Goal: Task Accomplishment & Management: Manage account settings

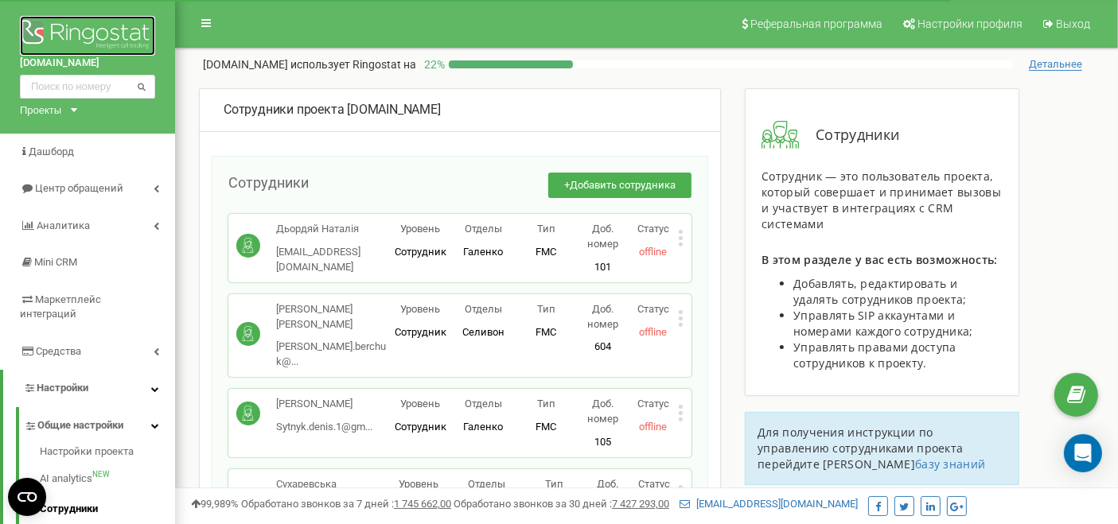
click at [101, 39] on img at bounding box center [87, 36] width 135 height 40
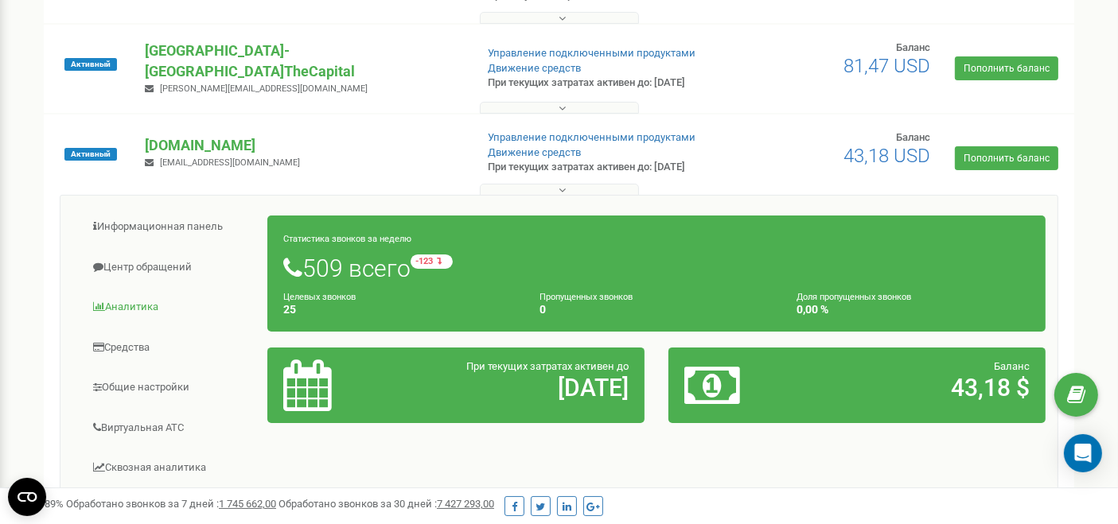
scroll to position [353, 0]
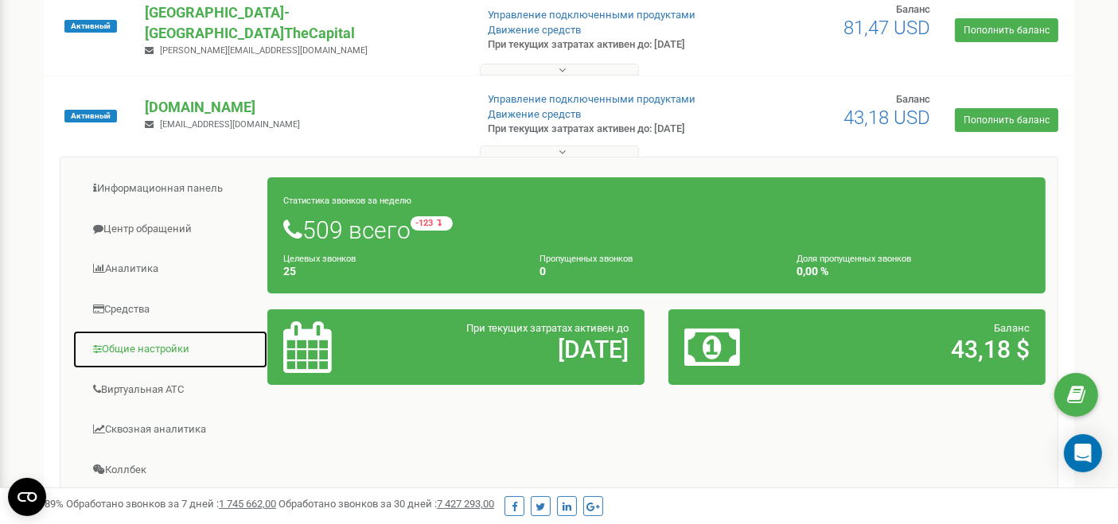
click at [151, 345] on link "Общие настройки" at bounding box center [170, 349] width 196 height 39
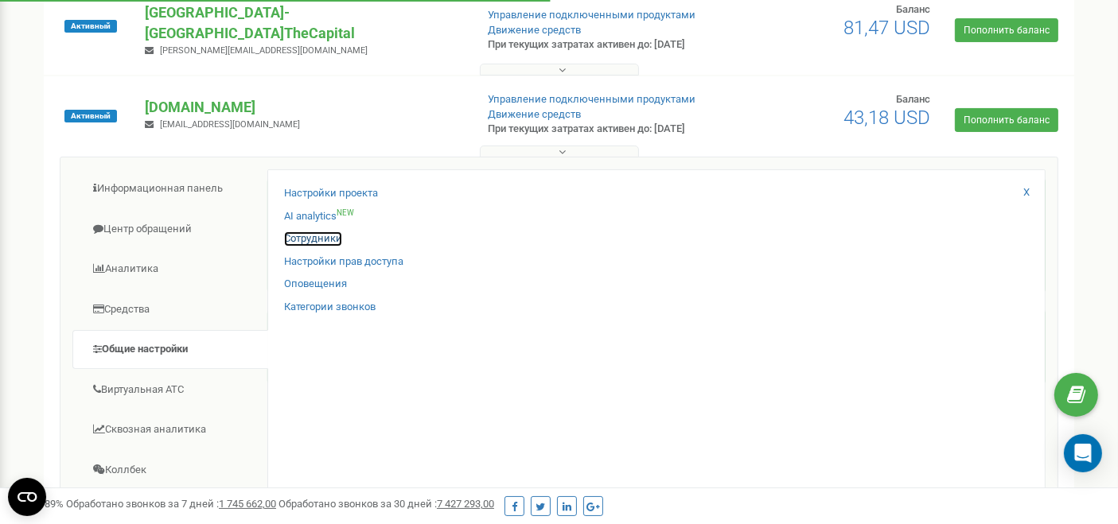
click at [327, 232] on link "Сотрудники" at bounding box center [313, 239] width 58 height 15
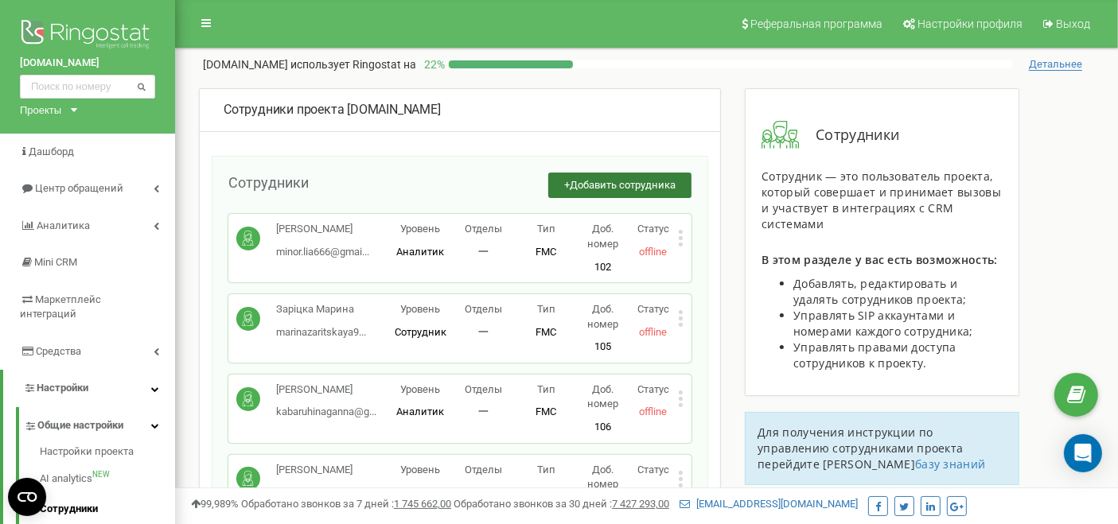
scroll to position [1167, 0]
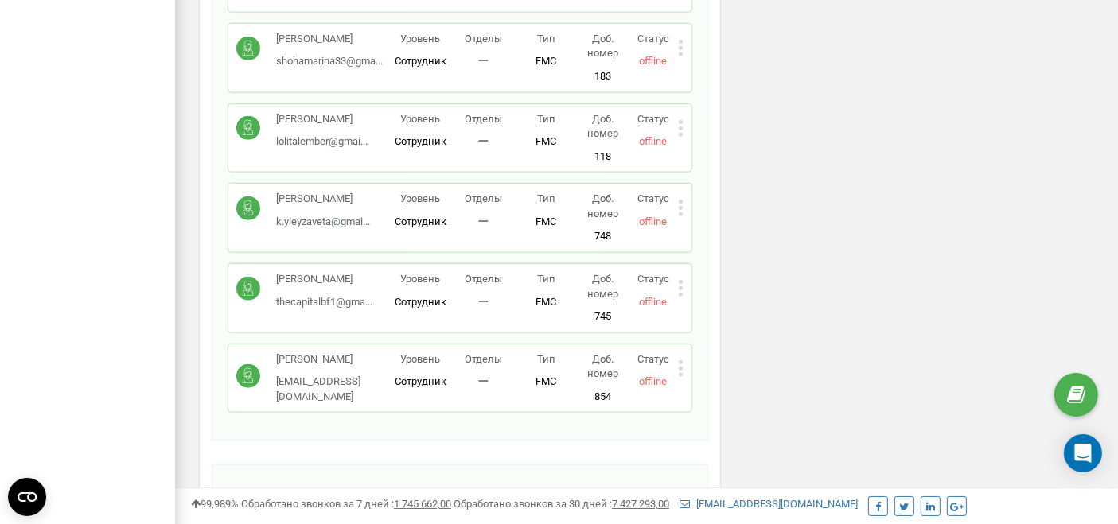
click at [677, 272] on p "Статус" at bounding box center [653, 279] width 50 height 15
click at [680, 286] on icon at bounding box center [681, 288] width 4 height 4
click at [704, 302] on div "Редактировать" at bounding box center [753, 314] width 149 height 25
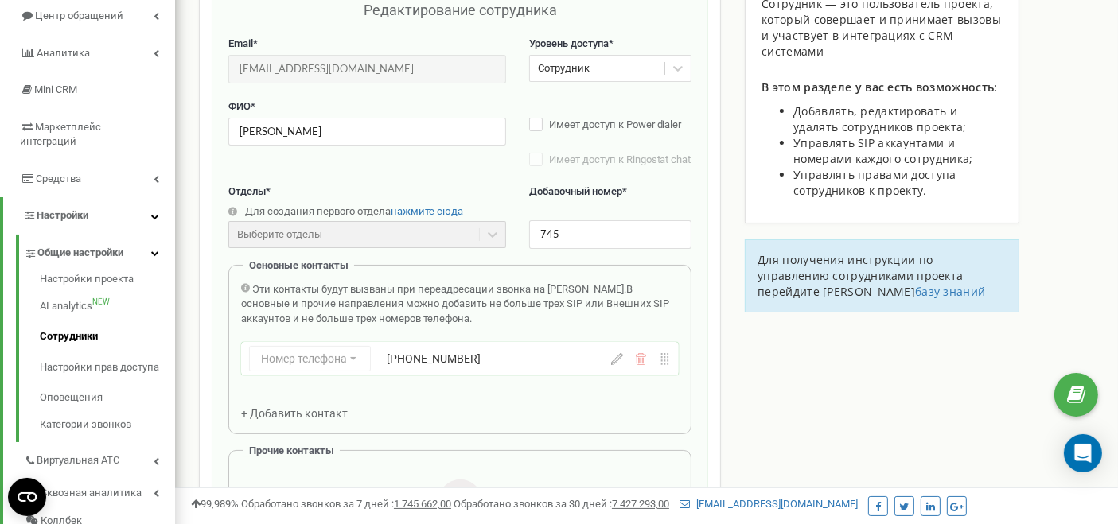
scroll to position [159, 0]
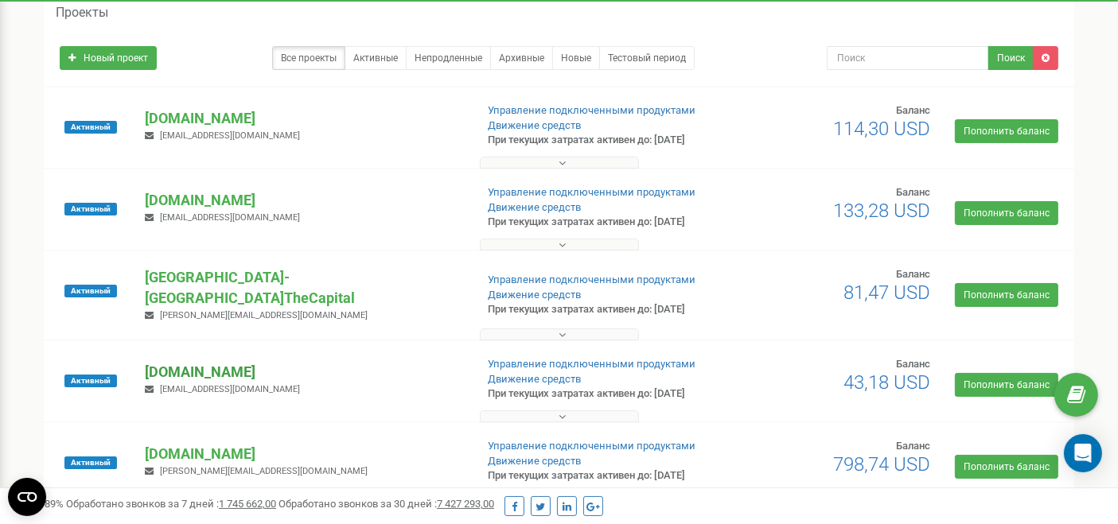
click at [212, 362] on p "[DOMAIN_NAME]" at bounding box center [303, 372] width 317 height 21
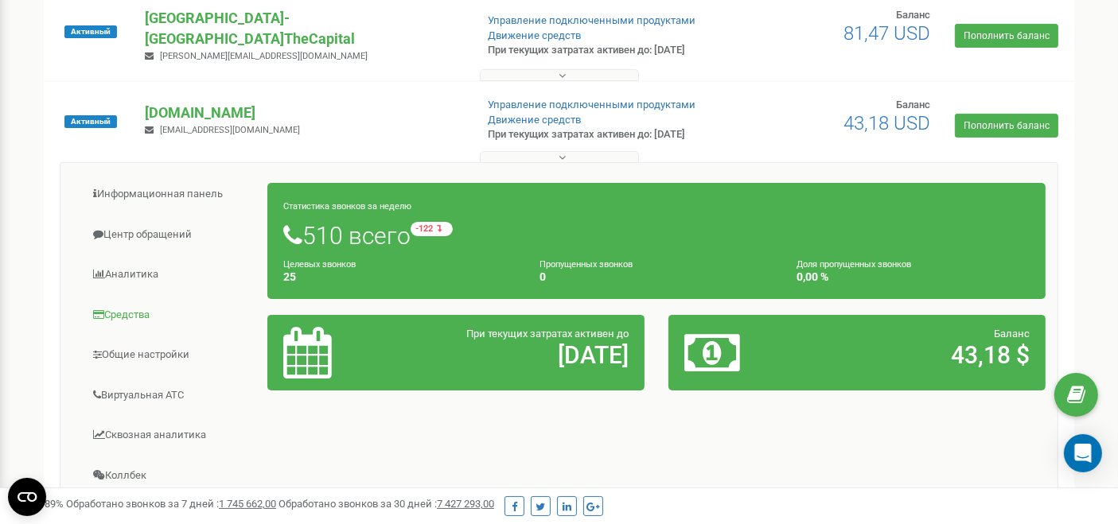
scroll to position [442, 0]
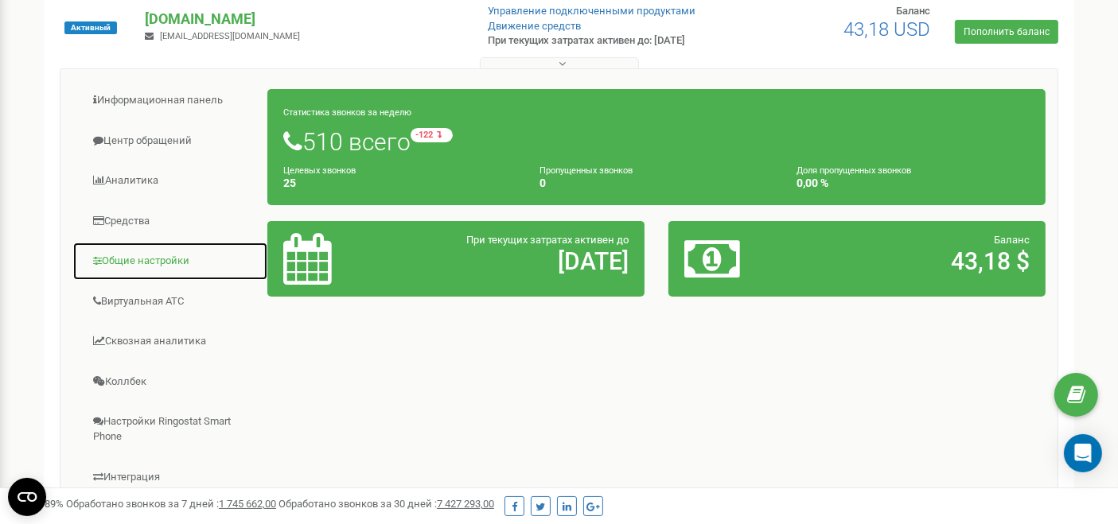
click at [146, 249] on link "Общие настройки" at bounding box center [170, 261] width 196 height 39
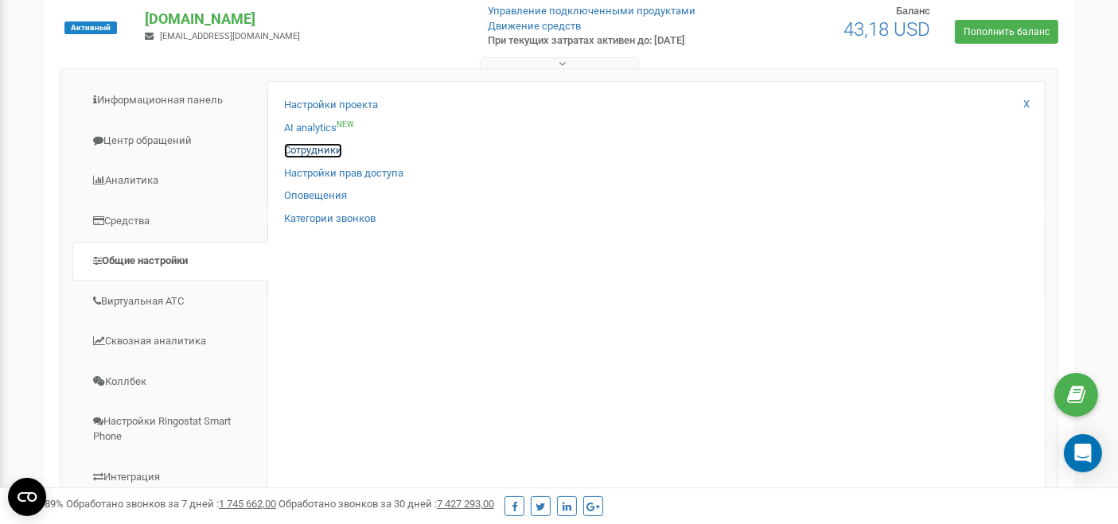
click at [302, 143] on link "Сотрудники" at bounding box center [313, 150] width 58 height 15
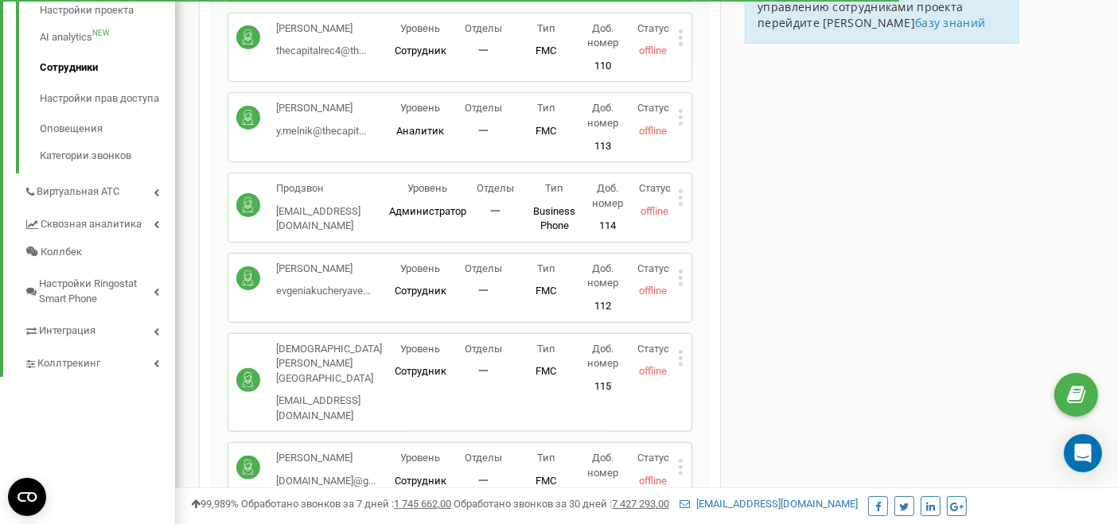
scroll to position [530, 0]
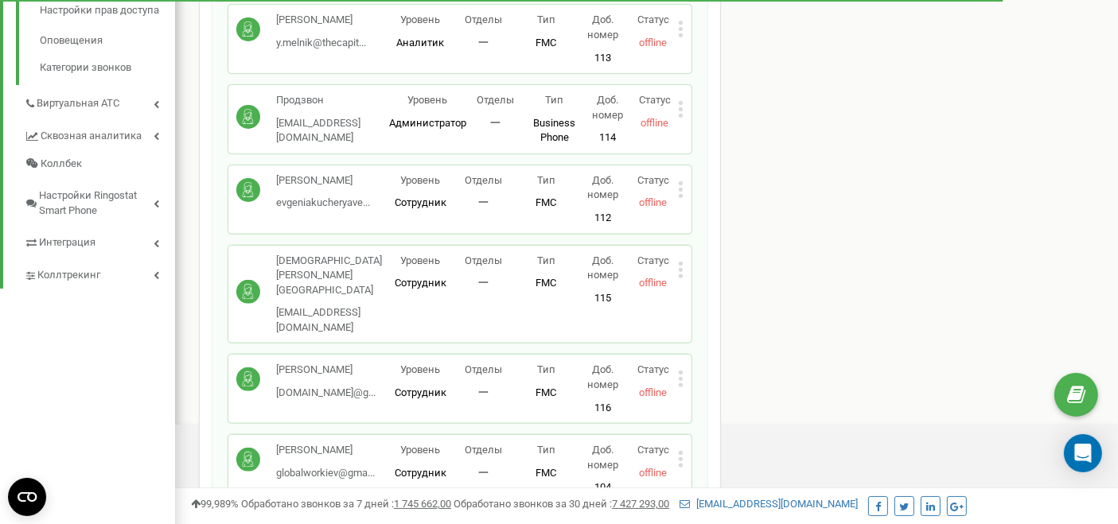
click at [683, 271] on icon at bounding box center [681, 270] width 6 height 17
click at [705, 290] on span "Редактировать" at bounding box center [740, 295] width 81 height 10
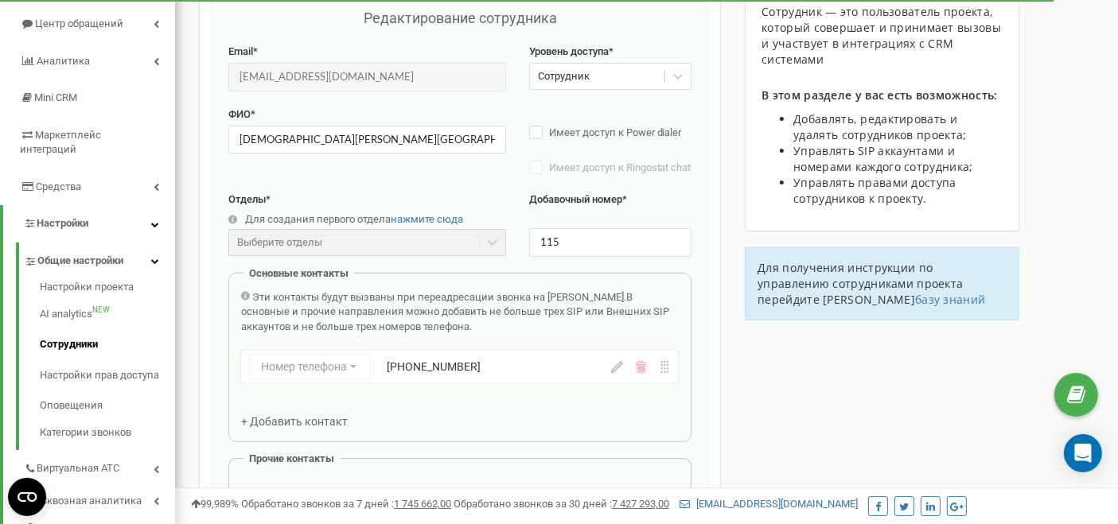
scroll to position [159, 0]
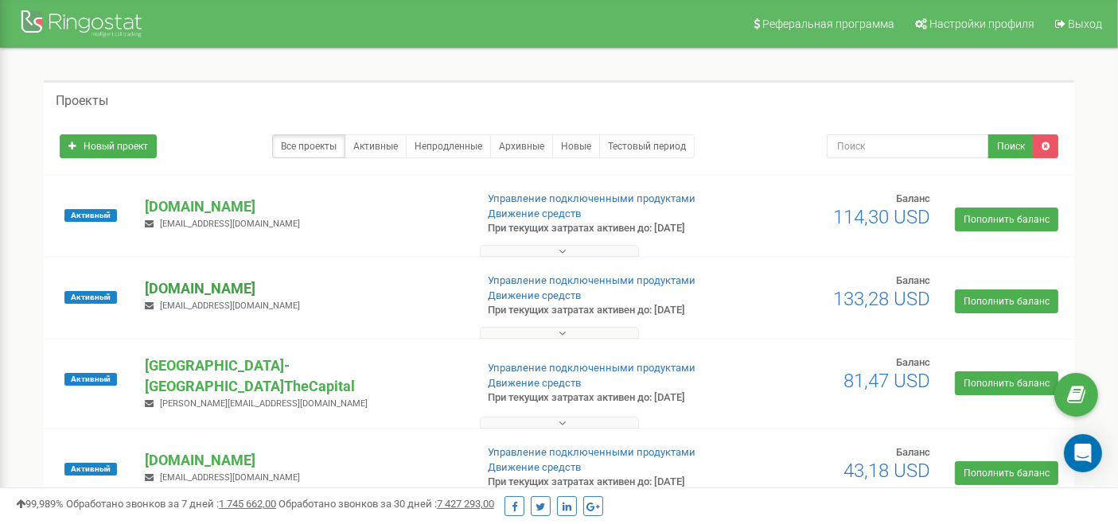
click at [207, 285] on p "[DOMAIN_NAME]" at bounding box center [303, 289] width 317 height 21
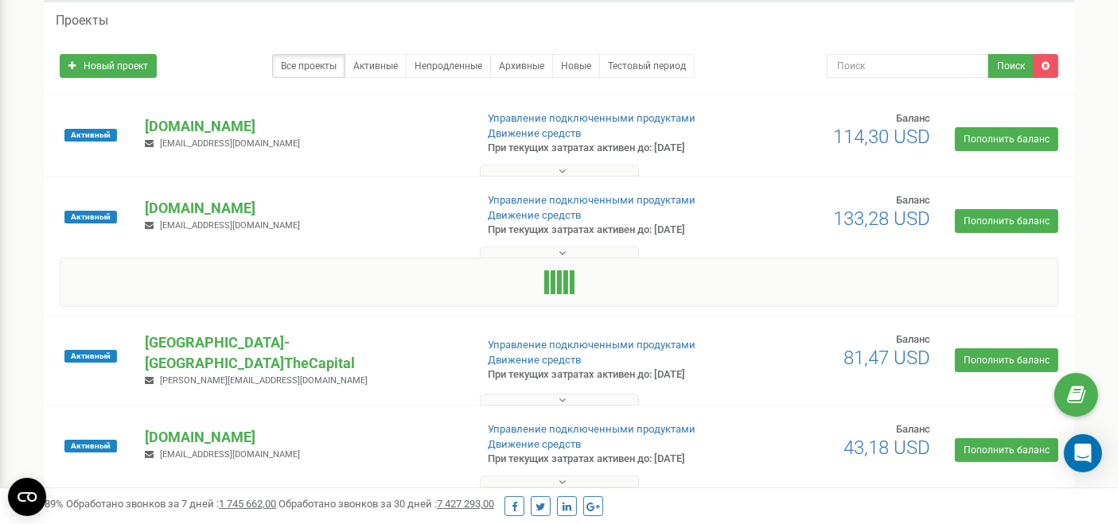
scroll to position [177, 0]
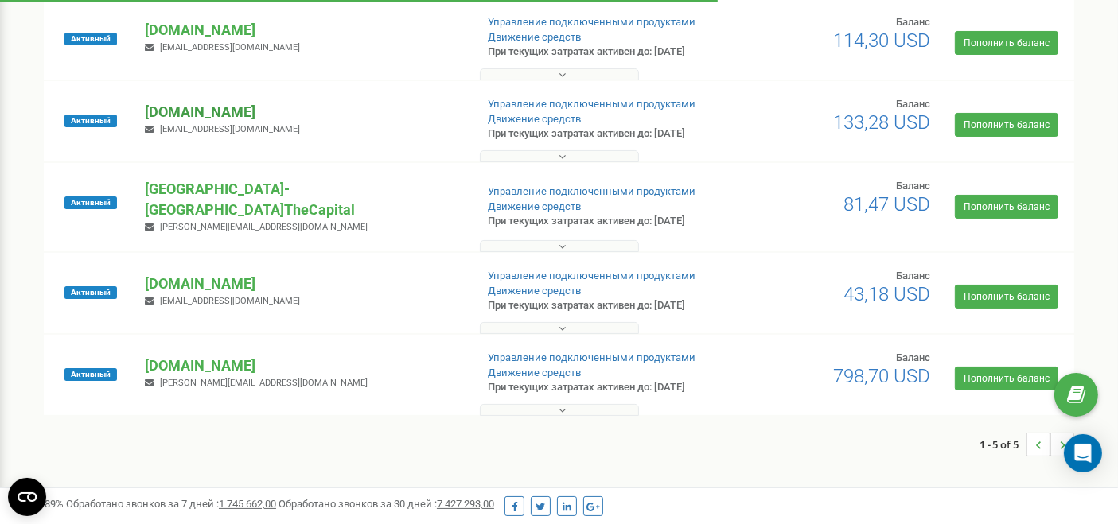
click at [205, 112] on p "[DOMAIN_NAME]" at bounding box center [303, 112] width 317 height 21
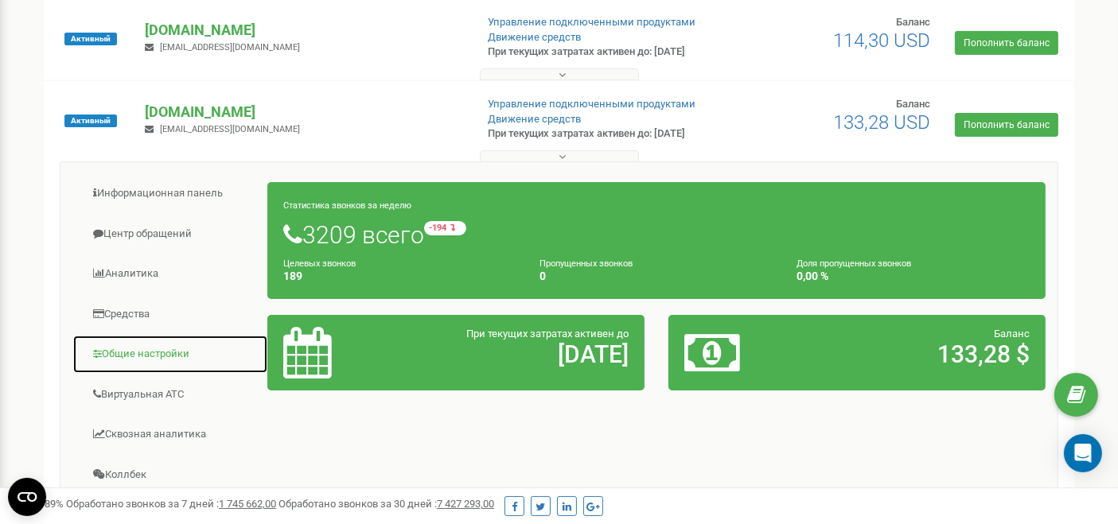
click at [137, 348] on link "Общие настройки" at bounding box center [170, 354] width 196 height 39
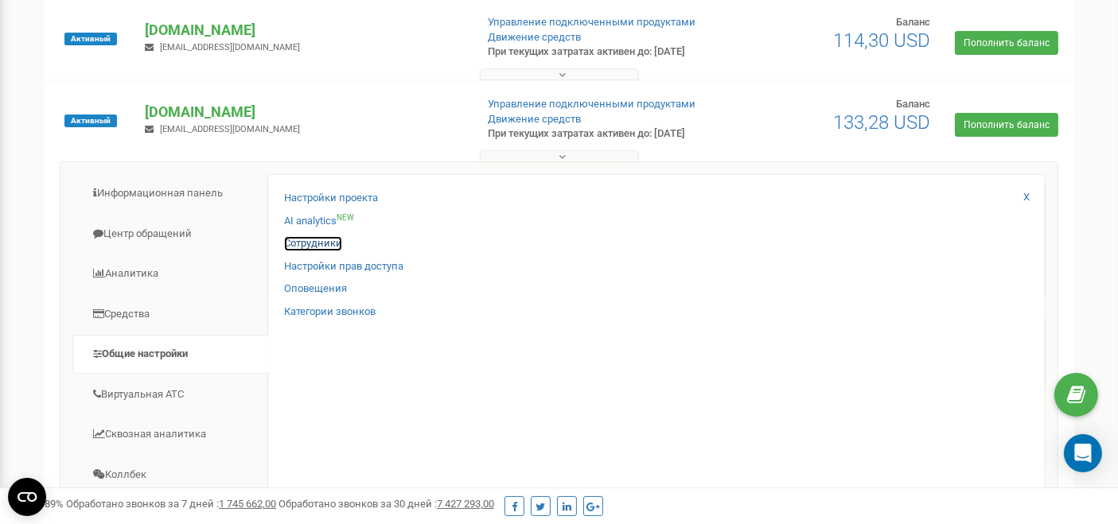
click at [316, 244] on link "Сотрудники" at bounding box center [313, 243] width 58 height 15
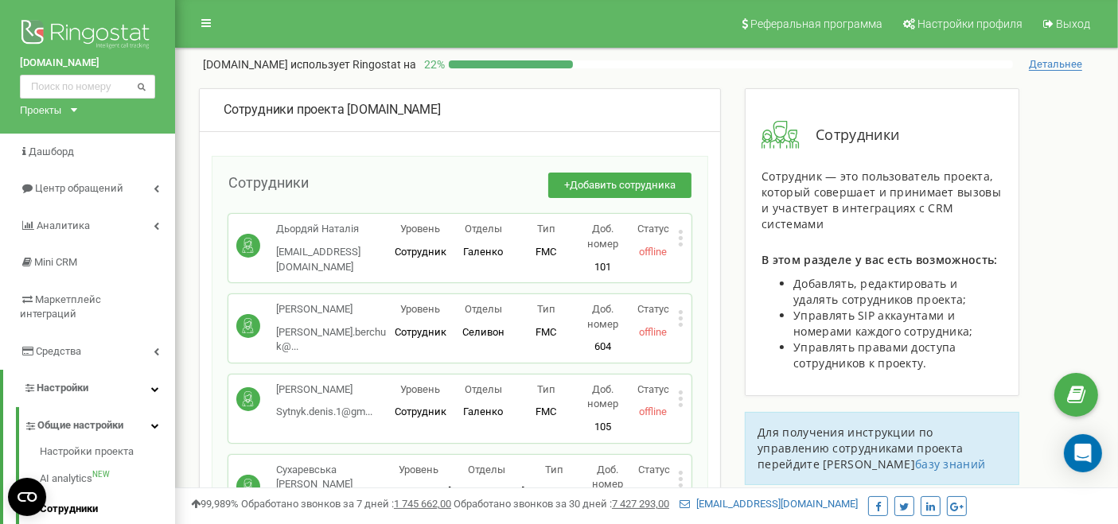
scroll to position [15745, 0]
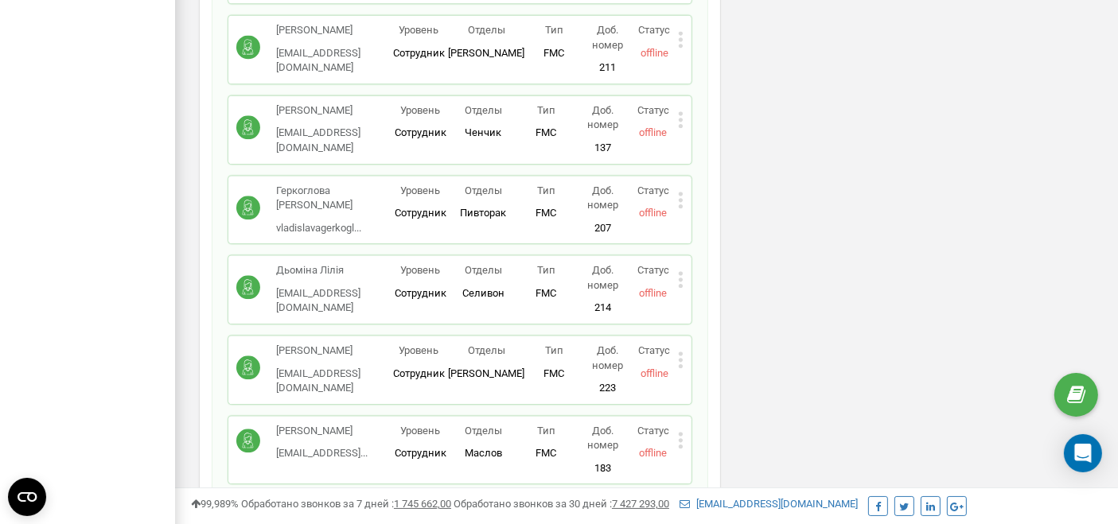
click at [679, 352] on icon at bounding box center [681, 360] width 6 height 17
drag, startPoint x: 705, startPoint y: 291, endPoint x: 677, endPoint y: 271, distance: 34.7
click at [706, 380] on span "Редактировать" at bounding box center [740, 385] width 81 height 10
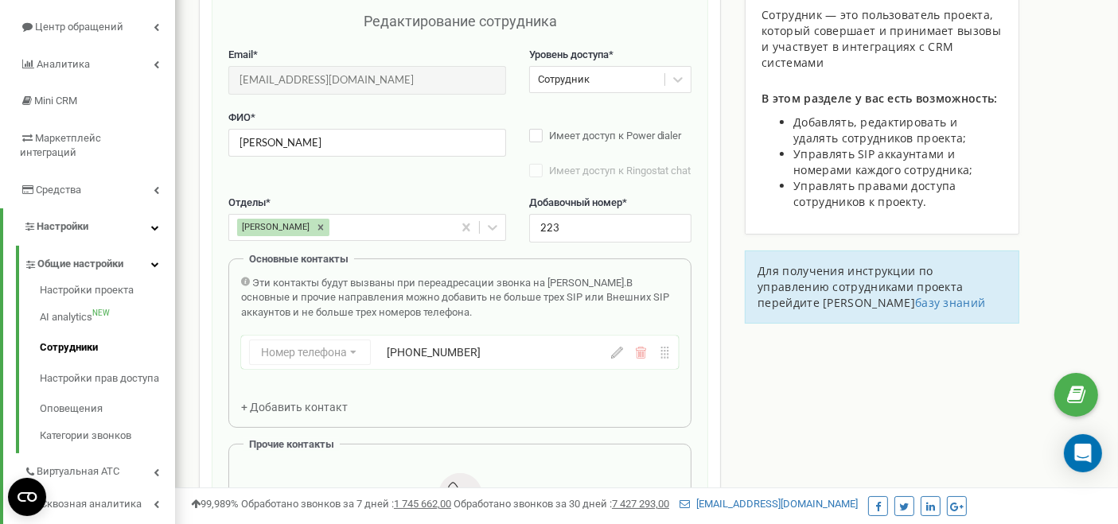
scroll to position [159, 0]
click at [337, 243] on div "[PERSON_NAME]" at bounding box center [341, 230] width 224 height 25
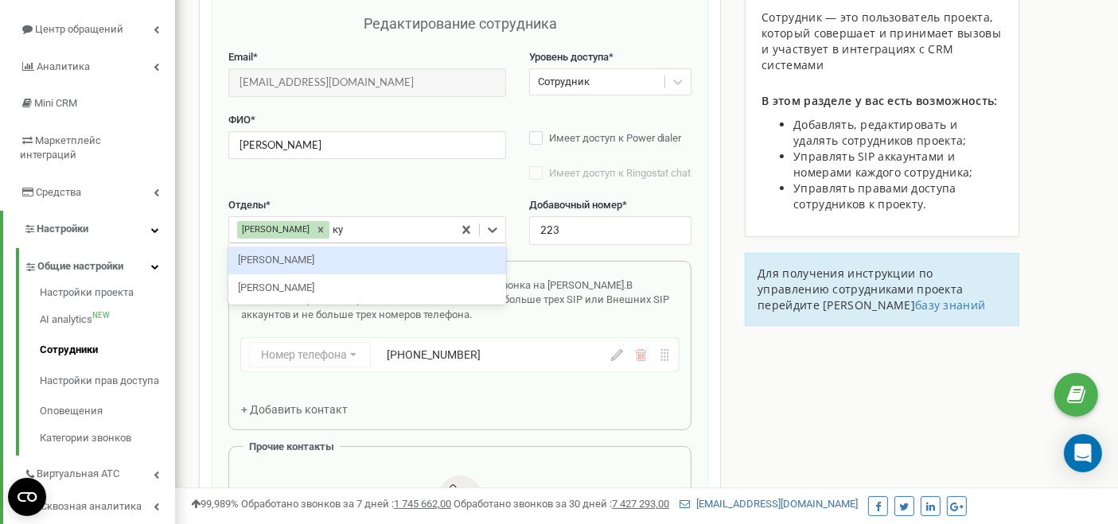
type input "кур"
click at [321, 265] on div "[PERSON_NAME]" at bounding box center [367, 261] width 278 height 28
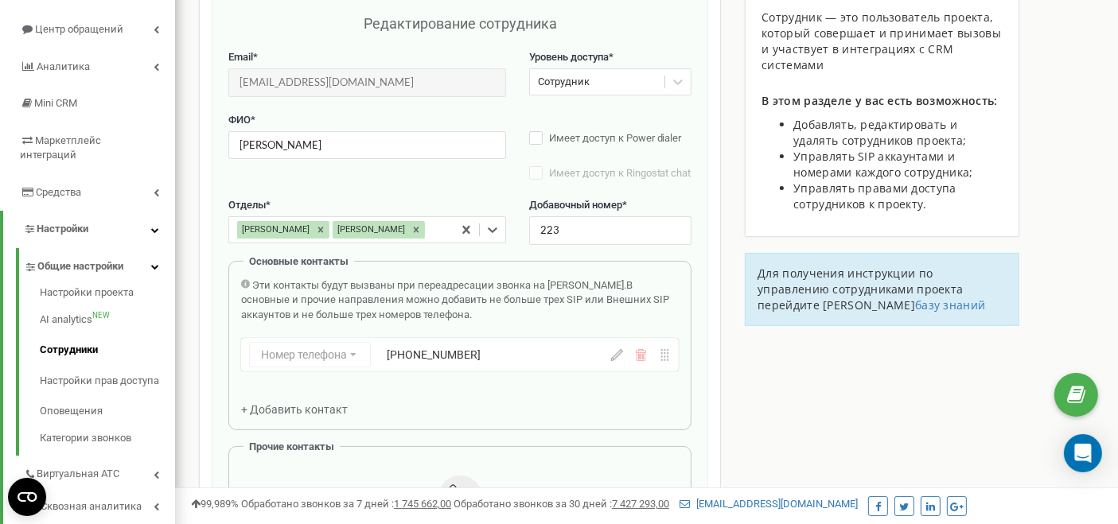
drag, startPoint x: 284, startPoint y: 245, endPoint x: 306, endPoint y: 229, distance: 26.7
click at [315, 236] on icon at bounding box center [320, 229] width 11 height 11
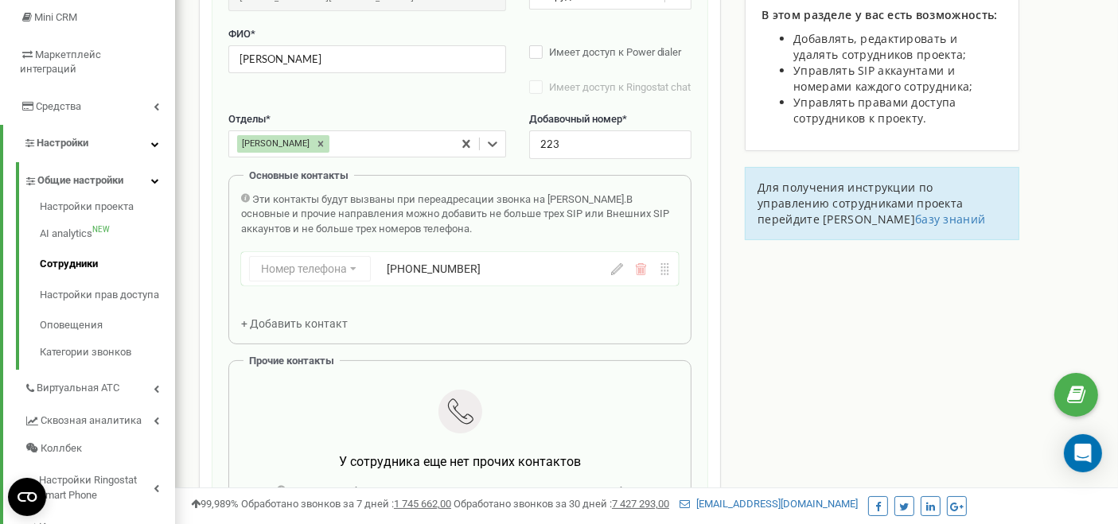
scroll to position [424, 0]
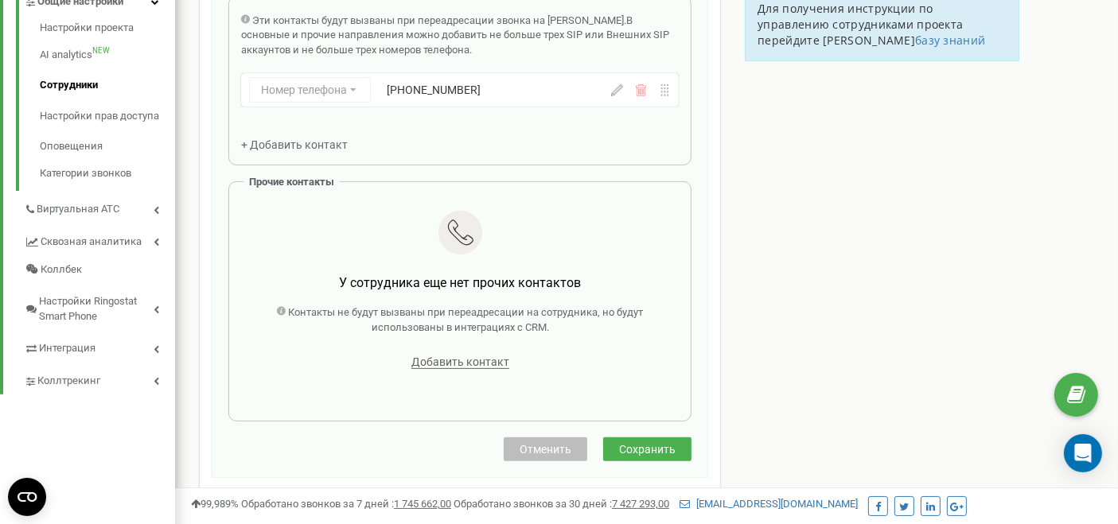
click at [649, 456] on span "Сохранить" at bounding box center [647, 449] width 57 height 13
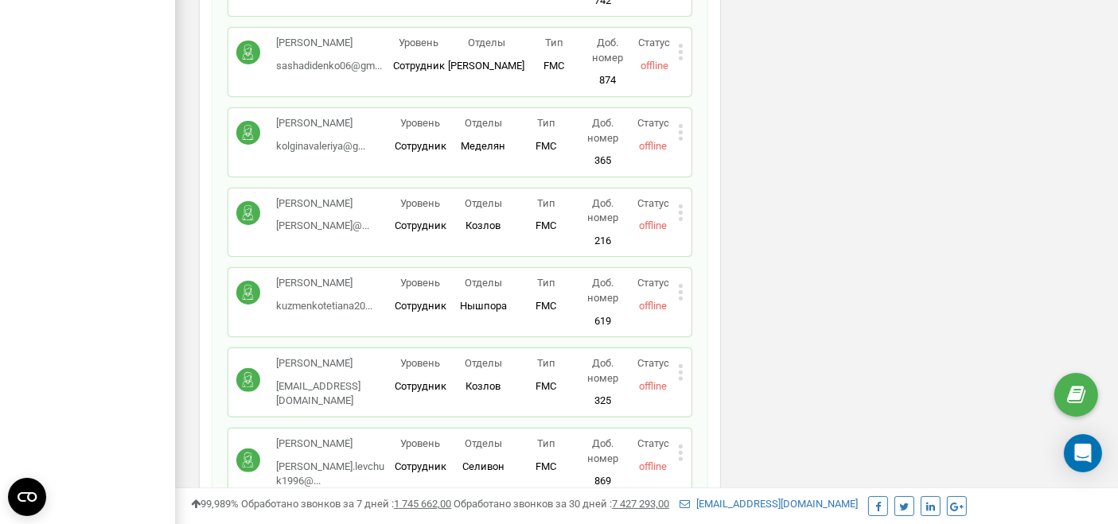
scroll to position [23194, 0]
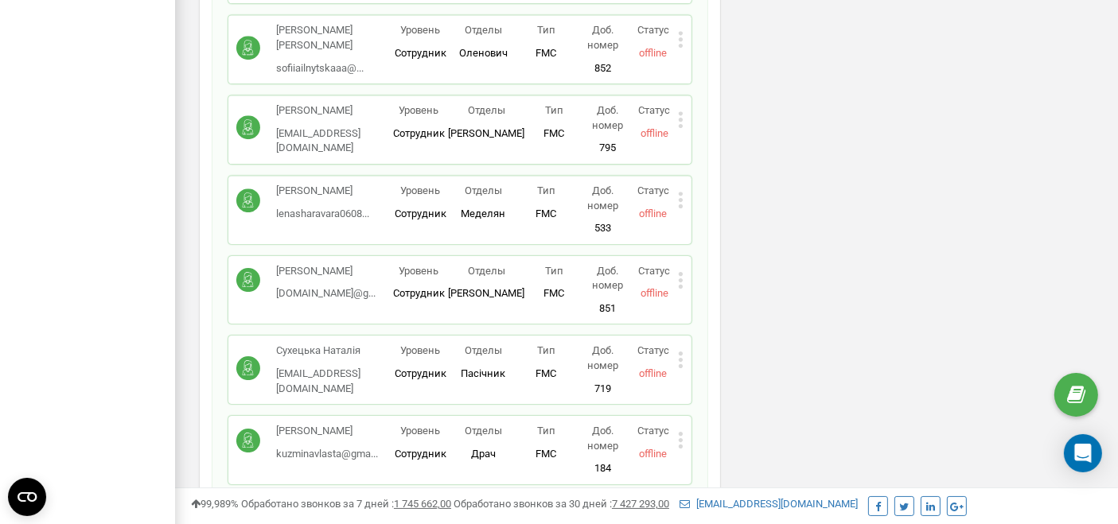
click at [682, 432] on icon at bounding box center [681, 440] width 6 height 17
click at [711, 462] on span "Редактировать" at bounding box center [740, 467] width 81 height 10
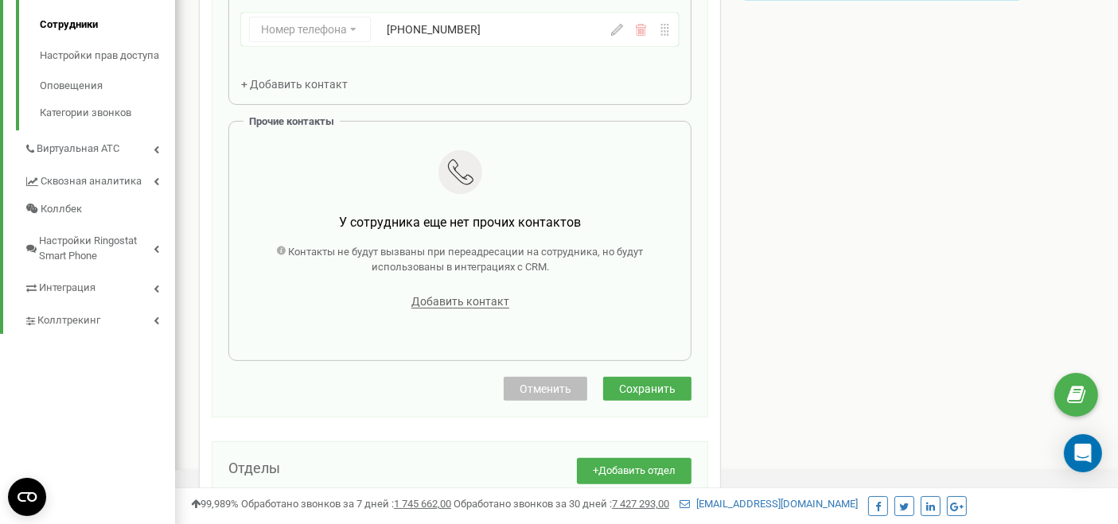
scroll to position [513, 0]
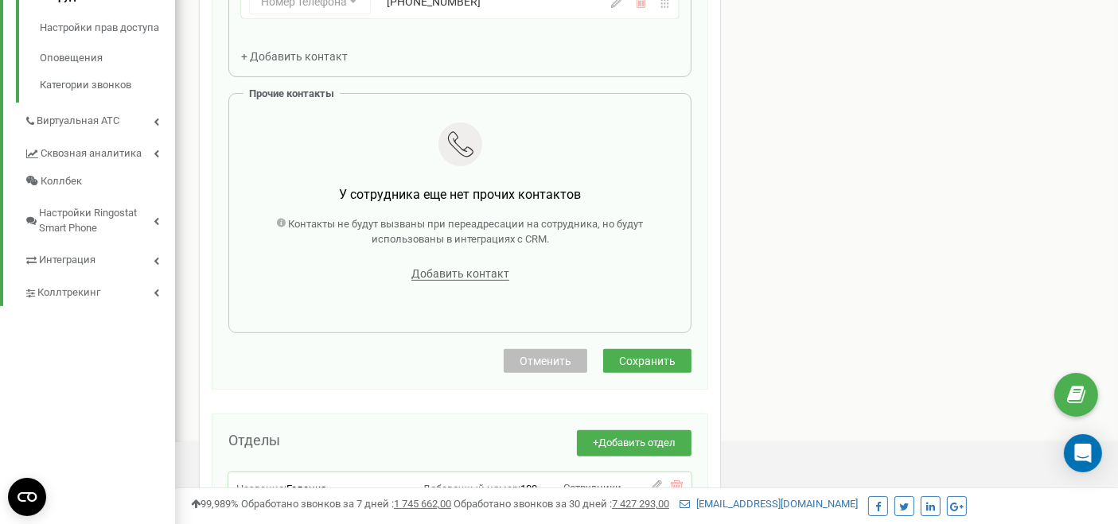
click at [652, 364] on span "Сохранить" at bounding box center [647, 361] width 57 height 13
